Goal: Purchase product/service

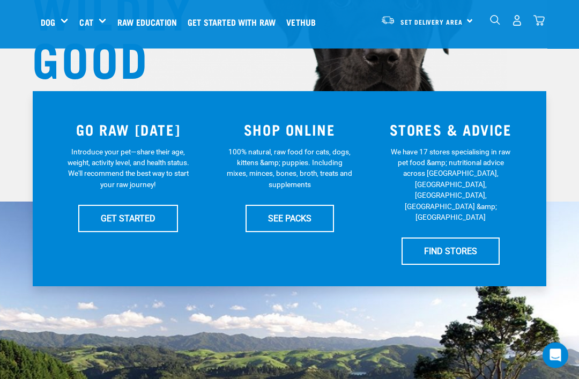
scroll to position [165, 0]
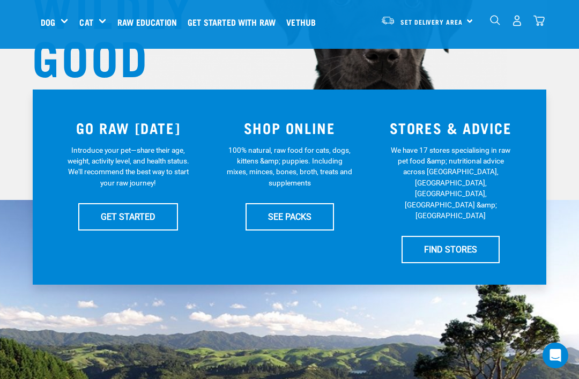
click at [271, 217] on link "SEE PACKS" at bounding box center [290, 216] width 88 height 27
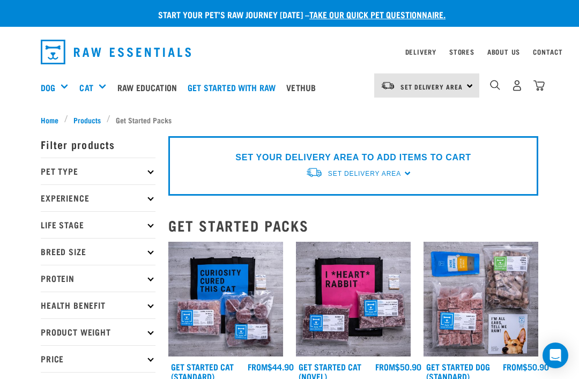
click at [0, 0] on h5 "Shop All Dog" at bounding box center [0, 0] width 0 height 0
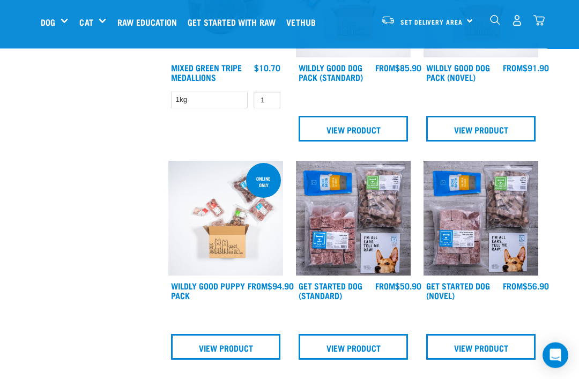
scroll to position [403, 0]
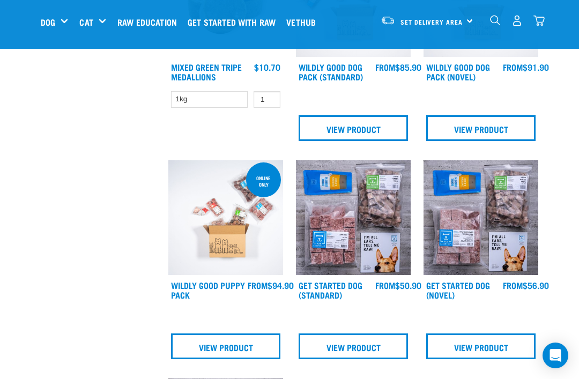
click at [342, 343] on link "View Product" at bounding box center [353, 346] width 109 height 26
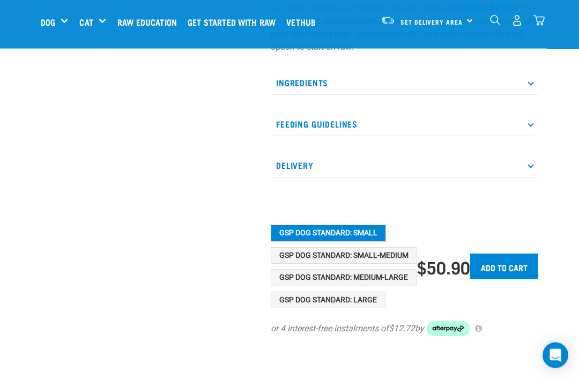
scroll to position [366, 0]
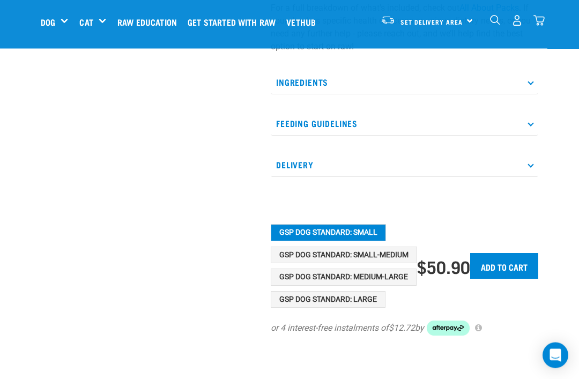
click at [310, 275] on button "GSP Dog Standard: Medium-Large" at bounding box center [344, 277] width 146 height 17
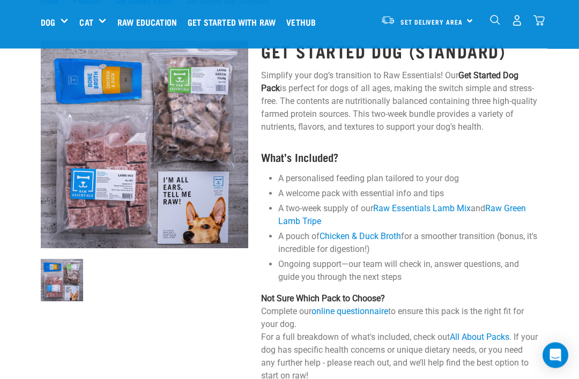
scroll to position [0, 0]
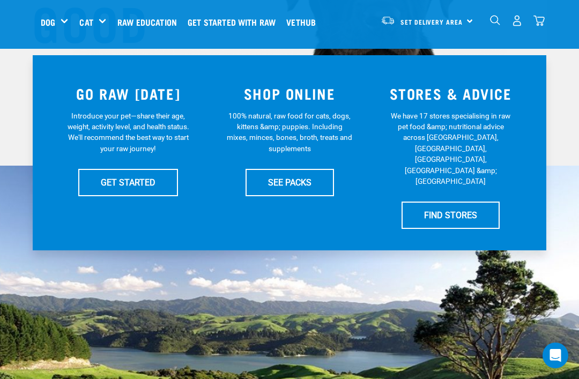
click at [113, 177] on link "GET STARTED" at bounding box center [128, 182] width 100 height 27
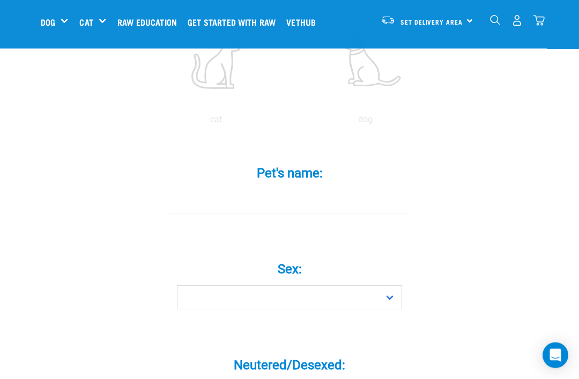
scroll to position [271, 0]
click at [280, 211] on input "Pet's name: *" at bounding box center [289, 201] width 241 height 24
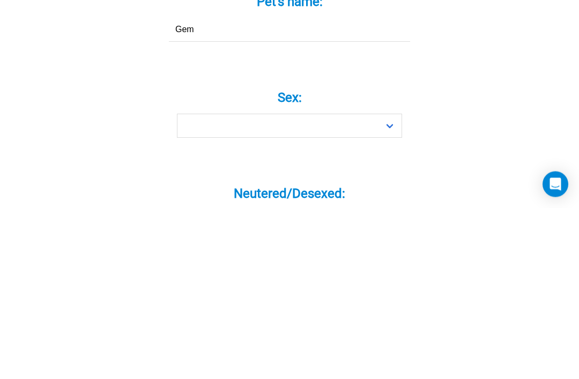
type input "Gem"
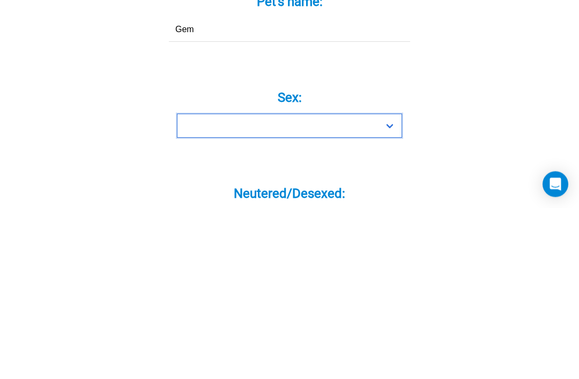
click at [388, 285] on select "Boy Girl" at bounding box center [289, 297] width 225 height 24
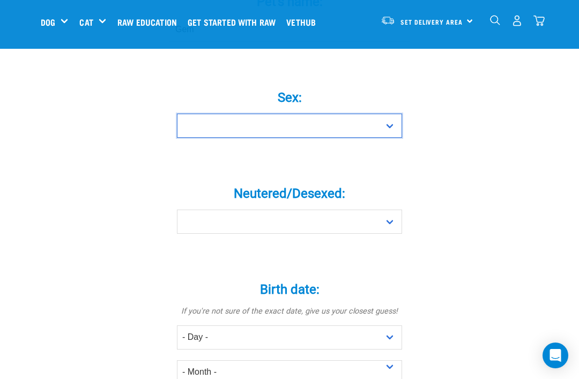
select select "girl"
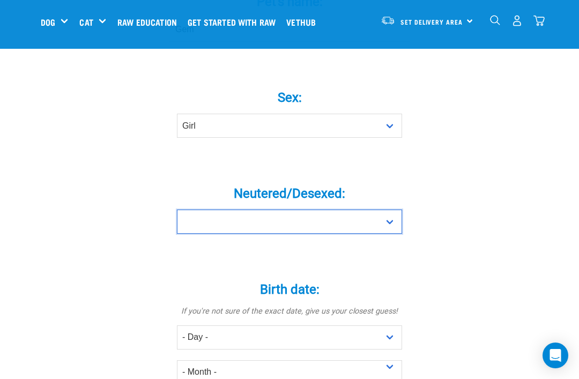
click at [389, 234] on select "Yes No" at bounding box center [289, 222] width 225 height 24
select select "yes"
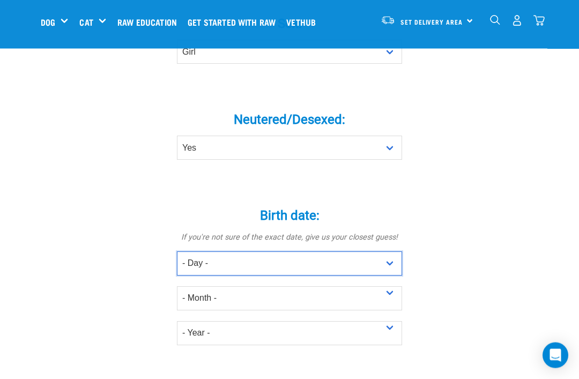
click at [389, 276] on select "- Day - 1 2 3 4 5 6 7 8 9 10 11 12 13 14 15 16 17 18 19 20 21 22 23 24 25 26 27" at bounding box center [289, 264] width 225 height 24
select select "21"
click at [281, 271] on select "- Day - 1 2 3 4 5 6 7 8 9 10 11 12 13 14 15 16 17 18 19 20 21 22 23 24 25 26 27" at bounding box center [289, 263] width 225 height 24
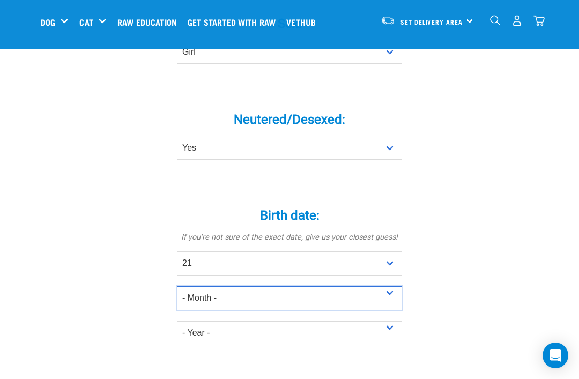
click at [392, 303] on select "- Month - January February March April May June July August September October N…" at bounding box center [289, 298] width 225 height 24
select select "December"
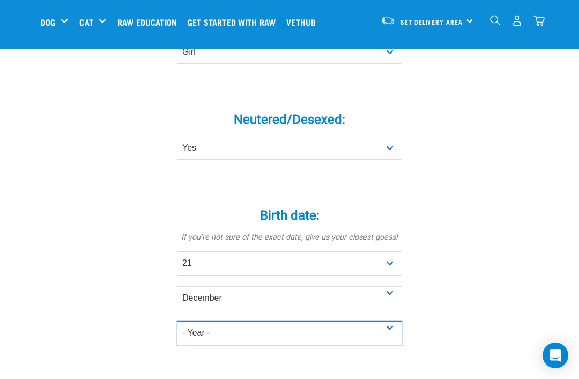
click at [391, 339] on select "- Year - 2025 2024 2023 2022 2021 2020 2019 2018 2017 2016 2015 2014 2013 2012" at bounding box center [289, 333] width 225 height 24
select select "2021"
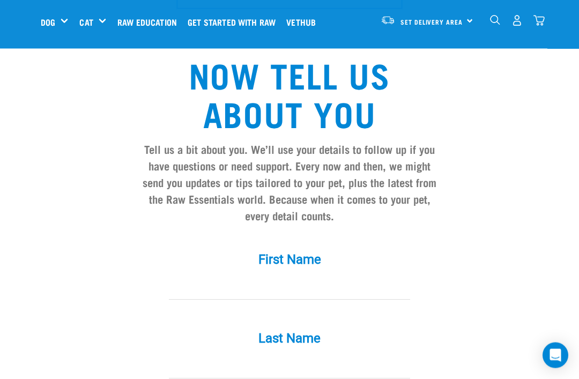
scroll to position [855, 0]
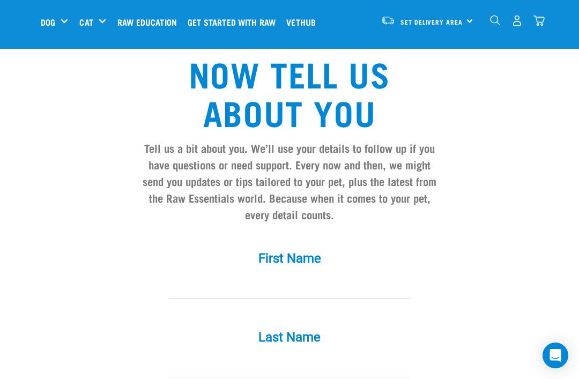
click at [286, 296] on input "First Name *" at bounding box center [289, 286] width 241 height 24
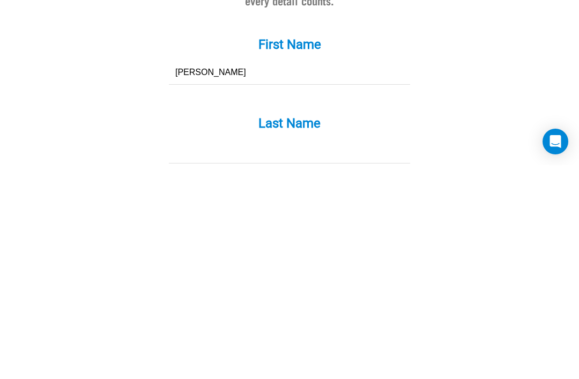
scroll to position [868, 0]
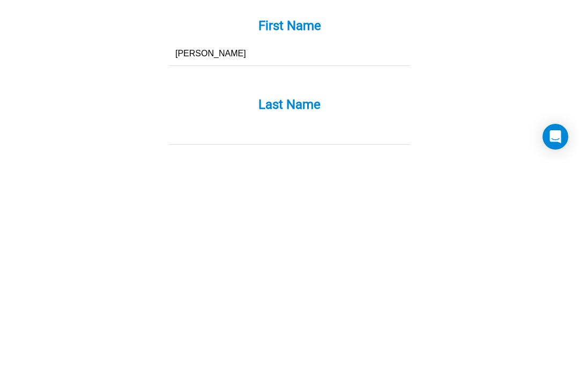
type input "Pauline"
click at [219, 339] on input "Last Name *" at bounding box center [289, 351] width 241 height 24
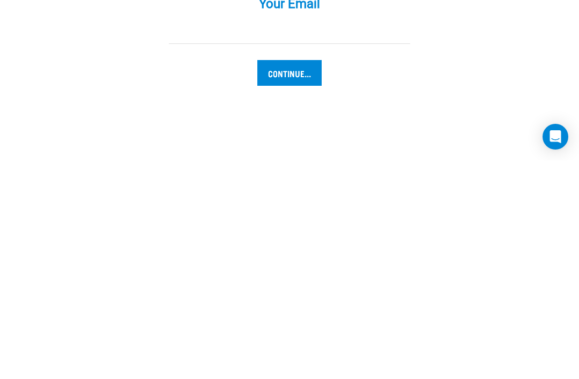
scroll to position [1049, 0]
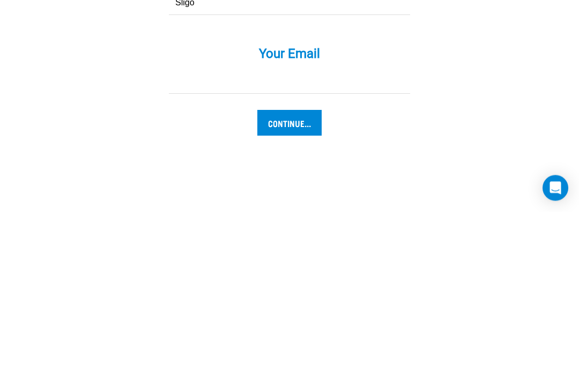
type input "Sligo"
click at [219, 237] on input "Your Email *" at bounding box center [289, 249] width 241 height 24
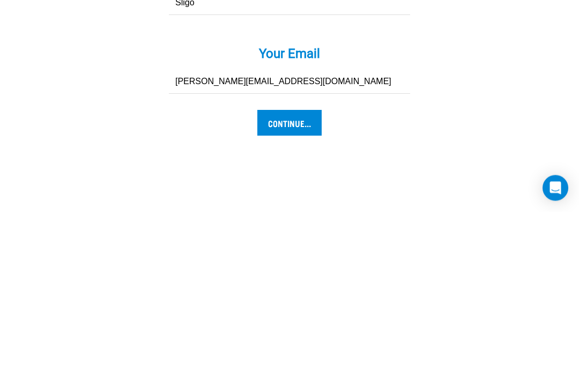
type input "[PERSON_NAME][EMAIL_ADDRESS][DOMAIN_NAME]"
click at [300, 278] on input "Continue..." at bounding box center [289, 291] width 64 height 26
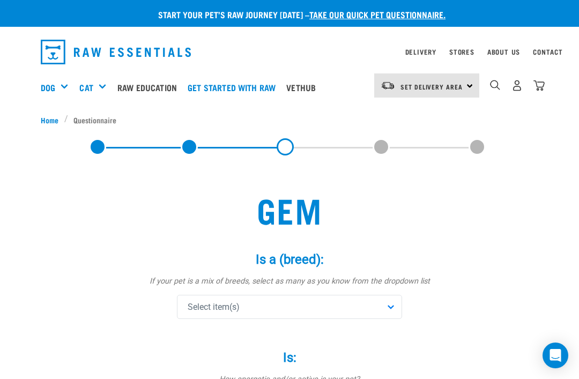
click at [388, 308] on div "Select item(s)" at bounding box center [289, 307] width 225 height 24
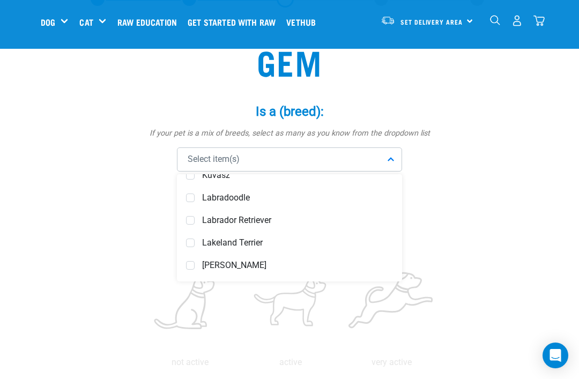
scroll to position [2629, 0]
click at [191, 218] on span at bounding box center [190, 218] width 9 height 9
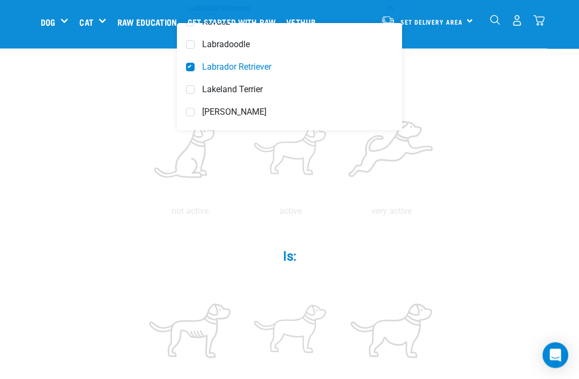
scroll to position [217, 0]
click at [339, 164] on label at bounding box center [290, 152] width 96 height 91
click at [240, 214] on input "radio" at bounding box center [240, 214] width 0 height 0
radio input "true"
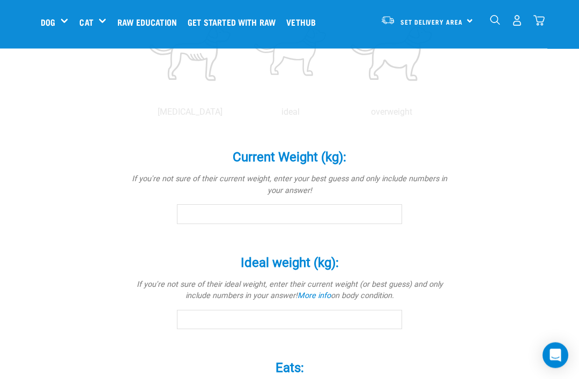
scroll to position [498, 0]
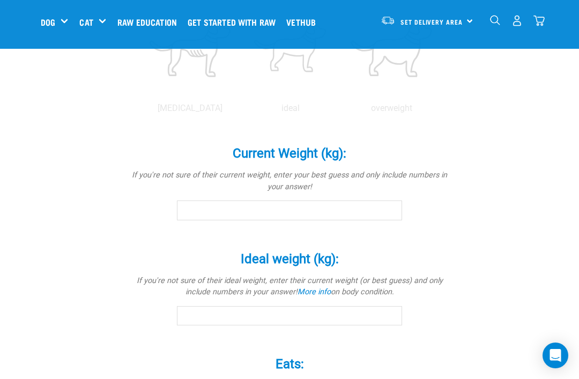
click at [343, 95] on label at bounding box center [391, 49] width 96 height 91
click at [341, 111] on input "radio" at bounding box center [341, 111] width 0 height 0
radio input "true"
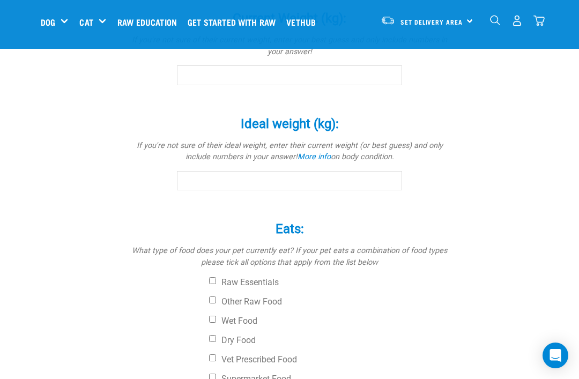
scroll to position [638, 0]
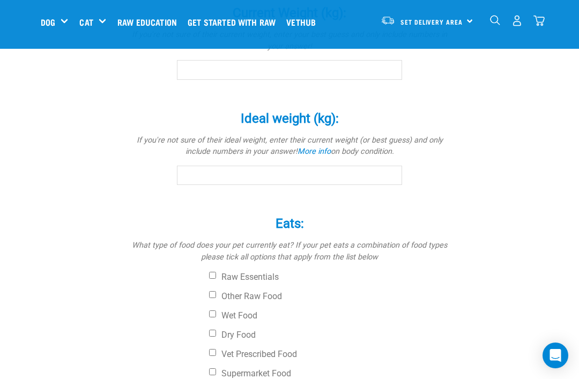
click at [255, 79] on input "Current Weight (kg): *" at bounding box center [289, 69] width 225 height 19
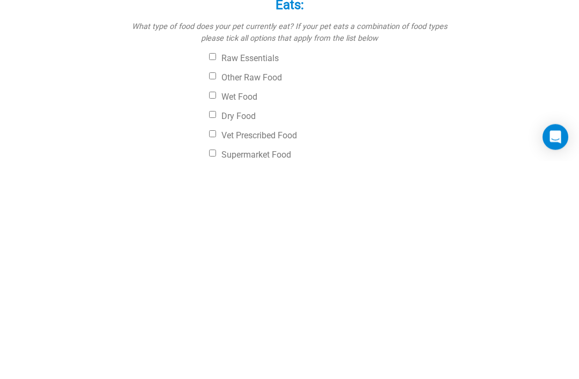
type input "32"
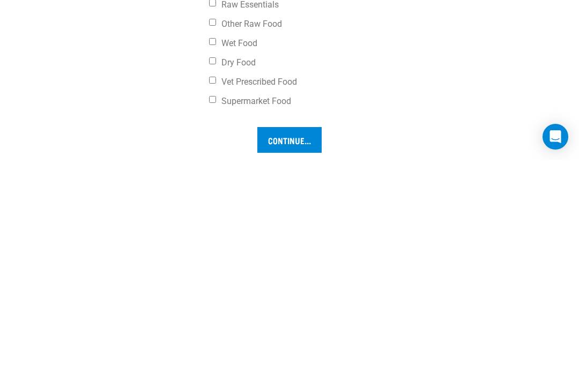
scroll to position [700, 0]
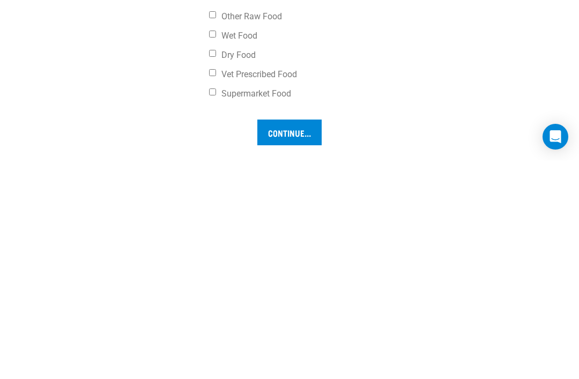
click at [242, 124] on input "Ideal weight (kg): *" at bounding box center [289, 114] width 225 height 19
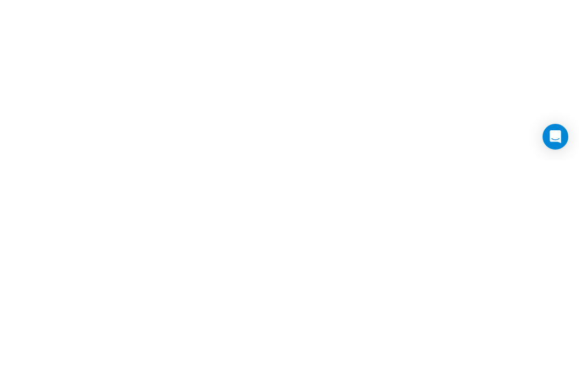
scroll to position [853, 0]
type input "26"
click at [216, 84] on input "Other Raw Food" at bounding box center [212, 80] width 7 height 7
checkbox input "true"
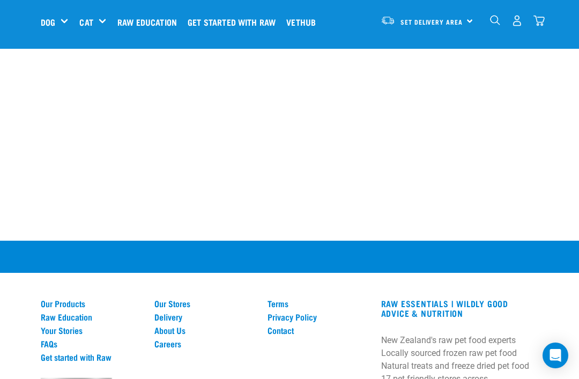
checkbox input "true"
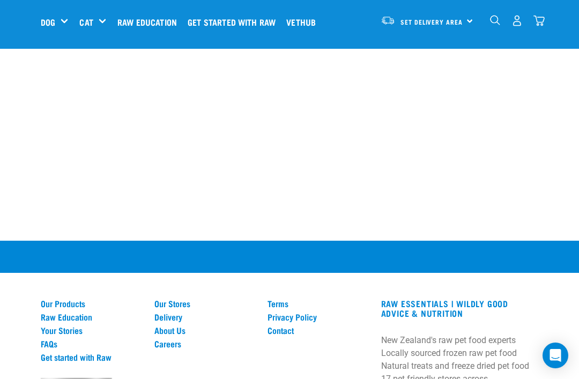
checkbox input "true"
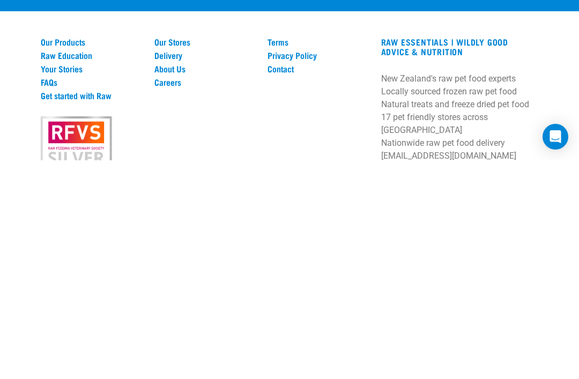
scroll to position [1130, 0]
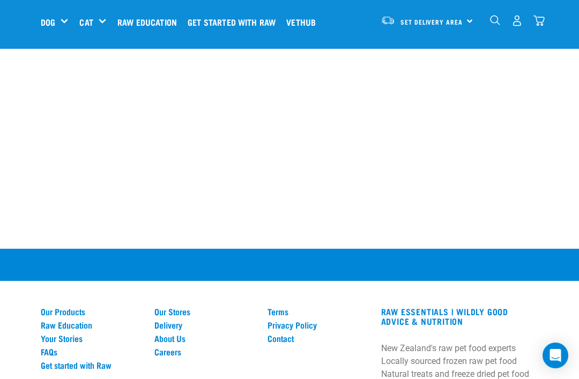
scroll to position [933, 0]
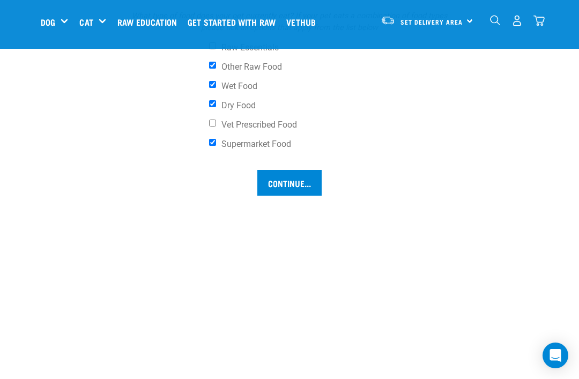
scroll to position [850, 0]
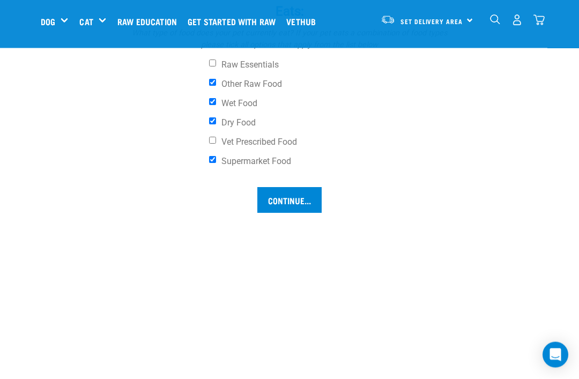
type input "28"
type input "3"
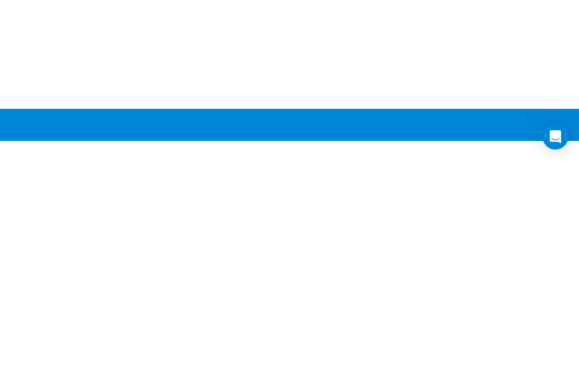
scroll to position [1053, 0]
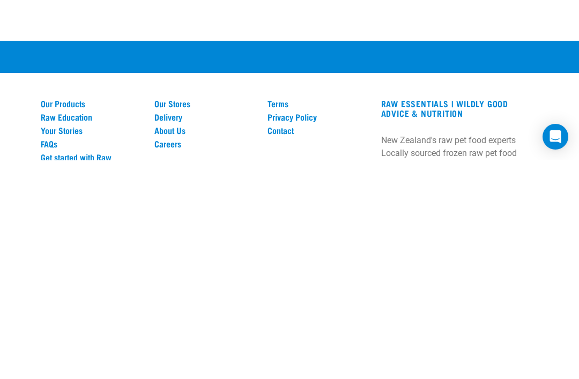
type input "32"
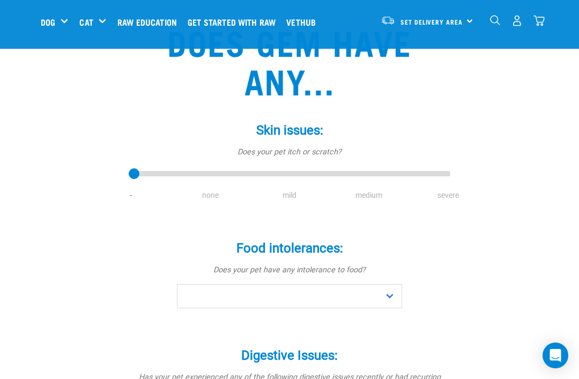
scroll to position [85, 0]
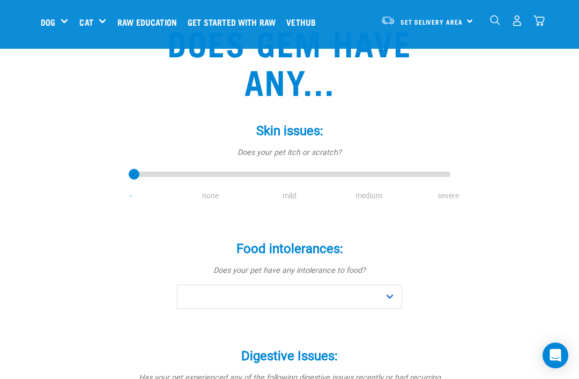
click at [211, 191] on li "none" at bounding box center [209, 195] width 79 height 11
click at [211, 201] on li "none" at bounding box center [209, 195] width 79 height 11
click at [206, 196] on li "none" at bounding box center [209, 195] width 79 height 11
type input "1"
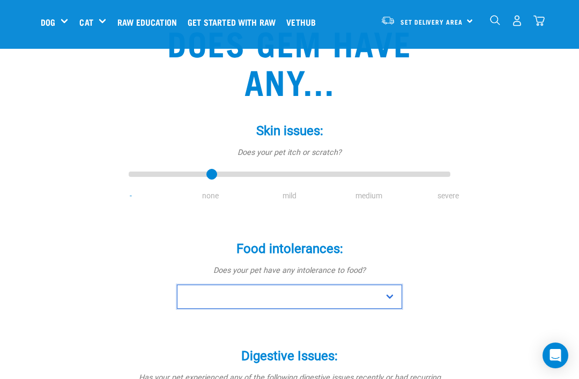
click at [389, 301] on select "No Yes" at bounding box center [289, 297] width 225 height 24
select select "no"
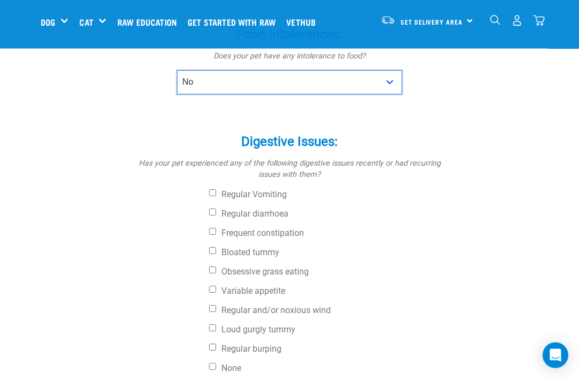
scroll to position [301, 0]
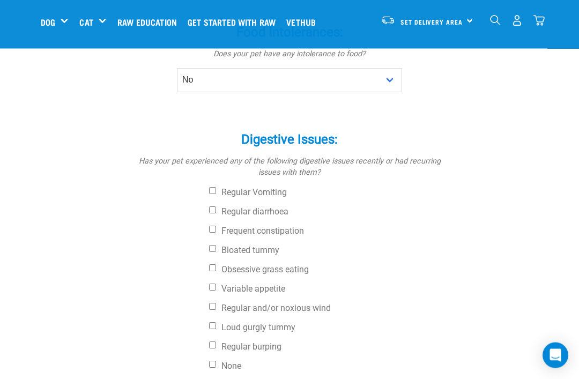
click at [214, 366] on input "None" at bounding box center [212, 364] width 7 height 7
checkbox input "true"
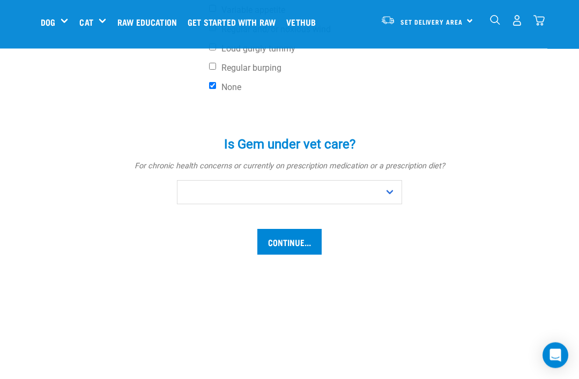
scroll to position [581, 0]
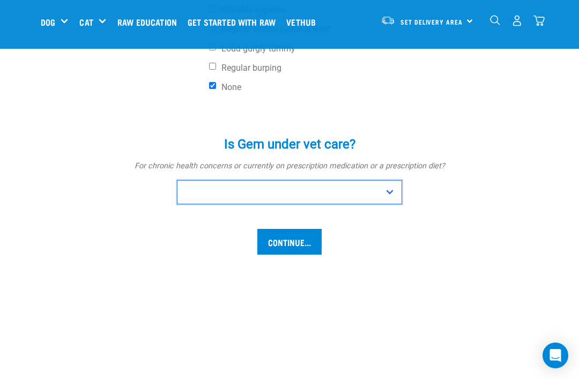
click at [390, 187] on select "No Yes" at bounding box center [289, 192] width 225 height 24
select select "yes"
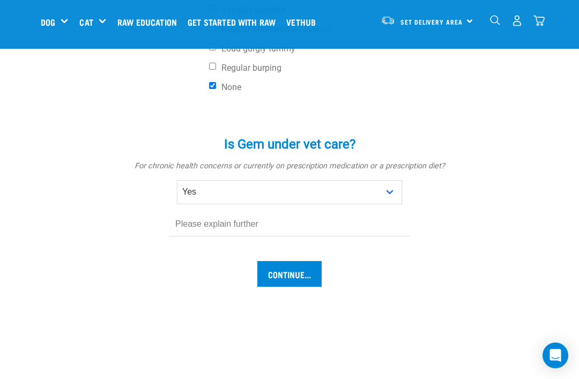
click at [298, 271] on input "Continue..." at bounding box center [289, 274] width 64 height 26
